Goal: Navigation & Orientation: Find specific page/section

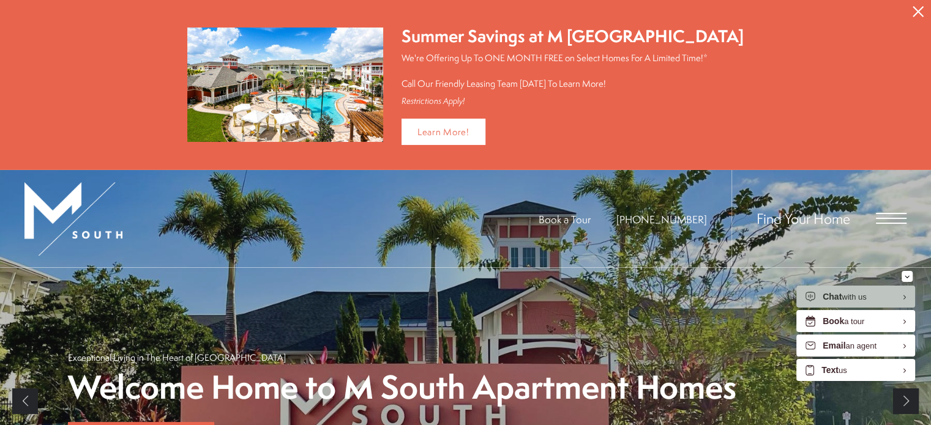
click at [884, 209] on div "Find Your Home" at bounding box center [818, 218] width 175 height 97
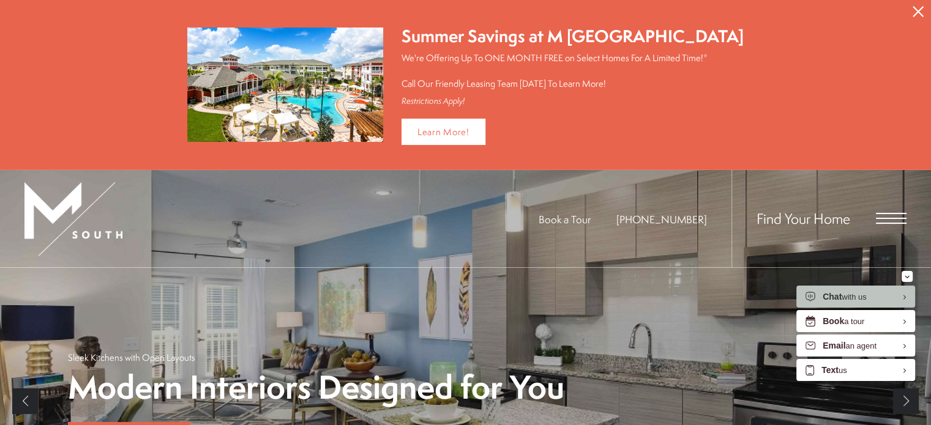
click at [887, 220] on span "Open Menu" at bounding box center [891, 218] width 31 height 11
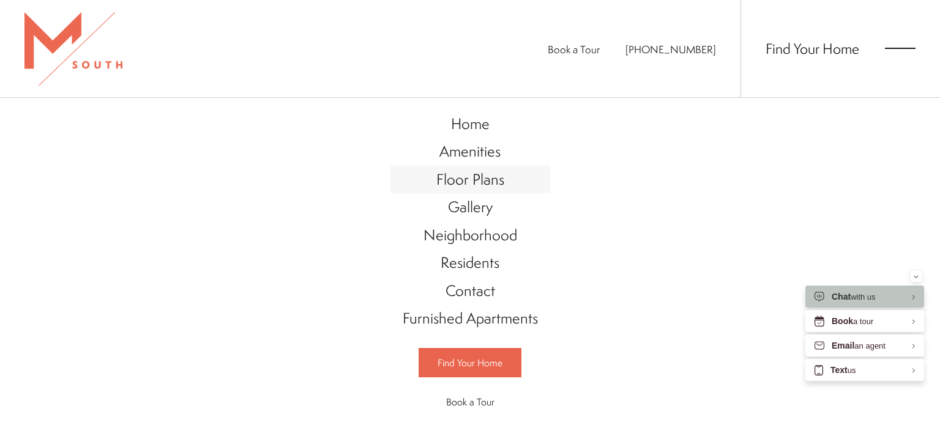
click at [486, 186] on span "Floor Plans" at bounding box center [470, 179] width 68 height 21
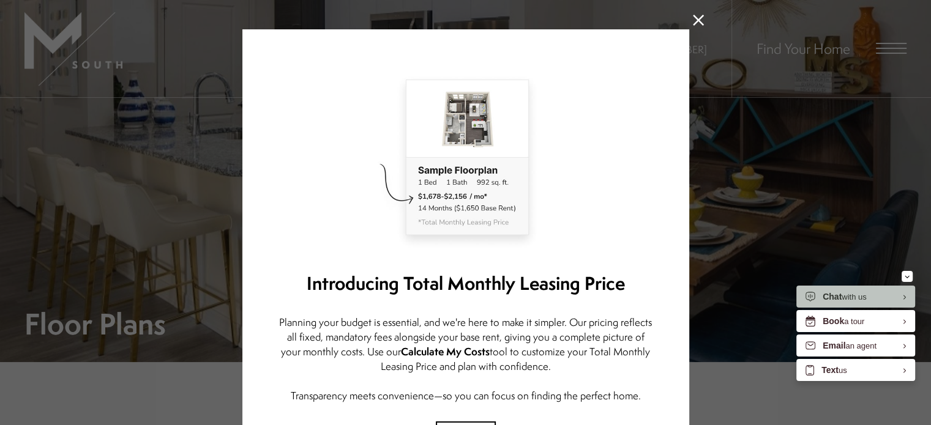
scroll to position [12, 0]
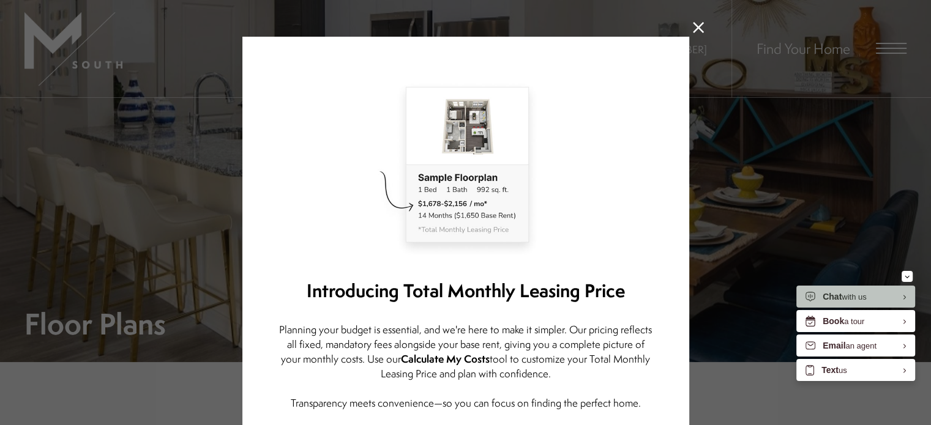
click at [693, 32] on icon at bounding box center [698, 27] width 11 height 11
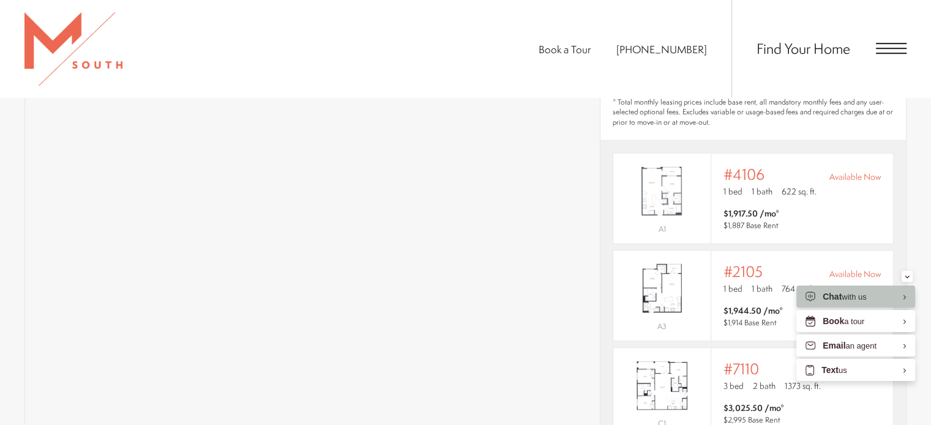
scroll to position [864, 0]
